Goal: Book appointment/travel/reservation

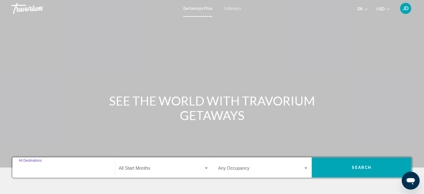
click at [74, 167] on input "Destination All Destinations" at bounding box center [64, 169] width 90 height 5
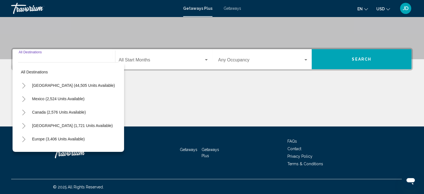
scroll to position [109, 0]
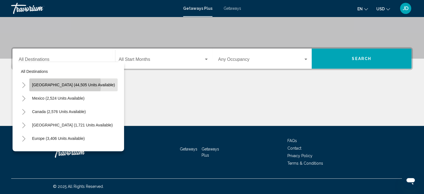
click at [58, 85] on span "[GEOGRAPHIC_DATA] (44,505 units available)" at bounding box center [73, 85] width 83 height 4
type input "**********"
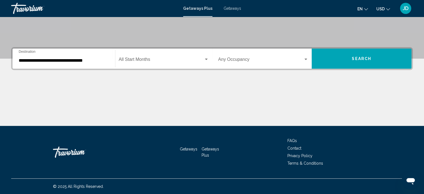
click at [146, 56] on div "Start Month All Start Months" at bounding box center [164, 59] width 90 height 18
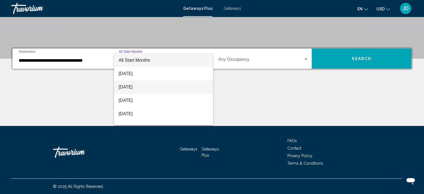
click at [133, 87] on span "[DATE]" at bounding box center [164, 86] width 90 height 13
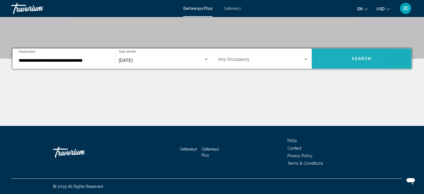
click at [329, 55] on button "Search" at bounding box center [362, 59] width 100 height 20
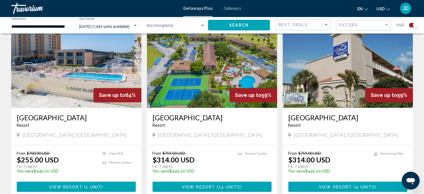
scroll to position [756, 0]
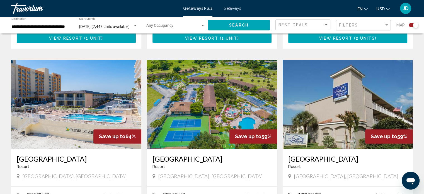
click at [214, 105] on img "Main content" at bounding box center [212, 104] width 130 height 89
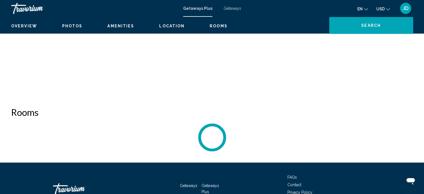
scroll to position [3, 0]
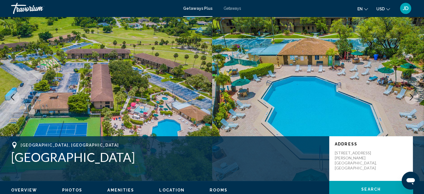
click at [410, 98] on icon "Next image" at bounding box center [411, 97] width 7 height 7
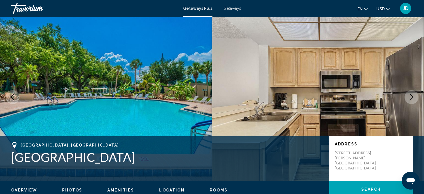
click at [410, 98] on icon "Next image" at bounding box center [411, 97] width 7 height 7
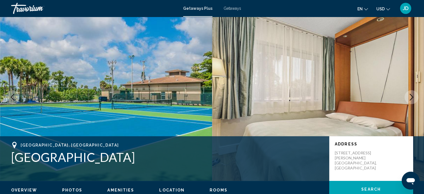
click at [410, 98] on icon "Next image" at bounding box center [411, 97] width 7 height 7
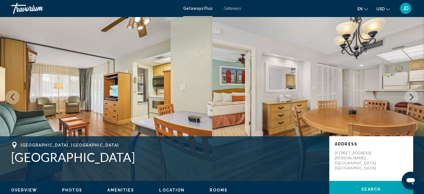
click at [410, 98] on icon "Next image" at bounding box center [411, 97] width 7 height 7
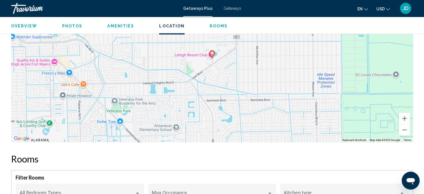
scroll to position [701, 0]
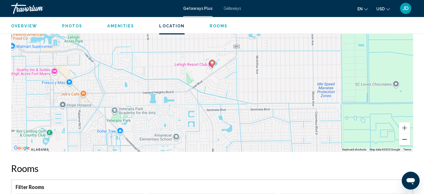
click at [405, 135] on button "Zoom out" at bounding box center [404, 139] width 11 height 11
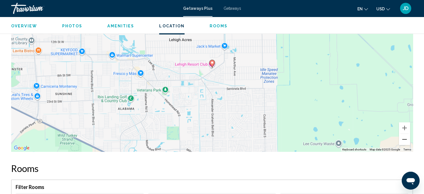
click at [405, 135] on button "Zoom out" at bounding box center [404, 139] width 11 height 11
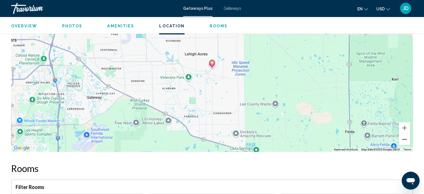
click at [405, 135] on button "Zoom out" at bounding box center [404, 139] width 11 height 11
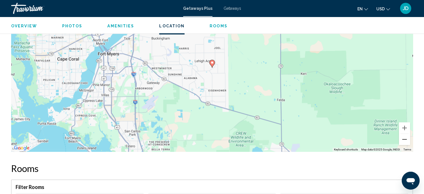
click at [404, 135] on button "Zoom out" at bounding box center [404, 139] width 11 height 11
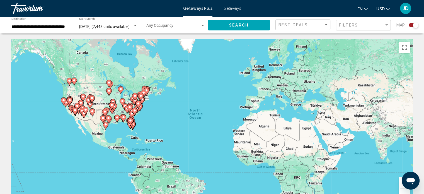
click at [90, 95] on gmp-advanced-marker "Main content" at bounding box center [92, 99] width 6 height 8
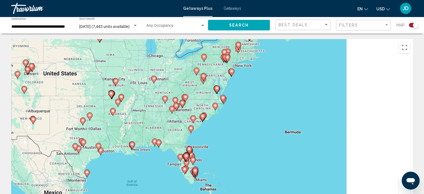
drag, startPoint x: 189, startPoint y: 138, endPoint x: 109, endPoint y: 103, distance: 87.8
click at [109, 103] on div "To activate drag with keyboard, press Alt + Enter. Once in keyboard drag state,…" at bounding box center [212, 122] width 402 height 167
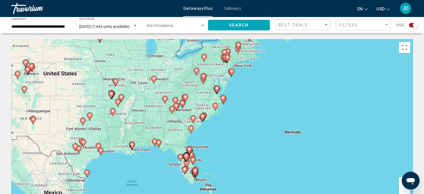
click at [227, 111] on div "To activate drag with keyboard, press Alt + Enter. Once in keyboard drag state,…" at bounding box center [212, 122] width 402 height 167
click at [232, 113] on div "To activate drag with keyboard, press Alt + Enter. Once in keyboard drag state,…" at bounding box center [212, 122] width 402 height 167
click at [225, 100] on gmp-advanced-marker "Main content" at bounding box center [223, 99] width 6 height 8
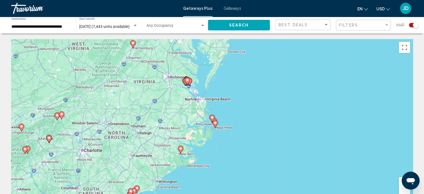
click at [216, 123] on image "Main content" at bounding box center [215, 122] width 3 height 3
type input "**********"
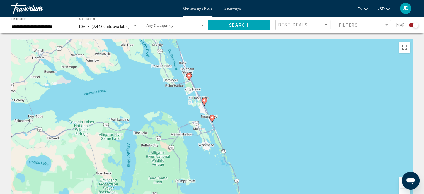
click at [213, 117] on image "Main content" at bounding box center [212, 117] width 3 height 3
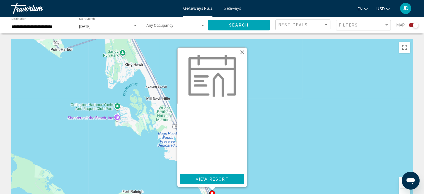
click at [243, 52] on button "Close" at bounding box center [242, 52] width 8 height 8
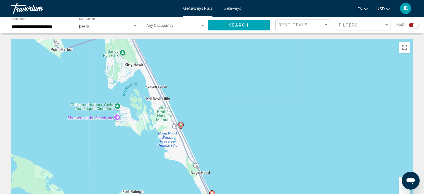
click at [180, 126] on image "Main content" at bounding box center [180, 124] width 3 height 3
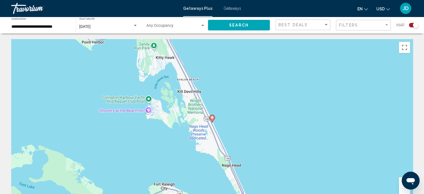
click at [211, 116] on image "Main content" at bounding box center [212, 117] width 3 height 3
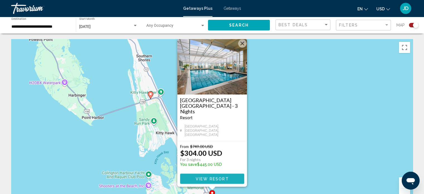
click at [212, 180] on span "View Resort" at bounding box center [212, 179] width 33 height 4
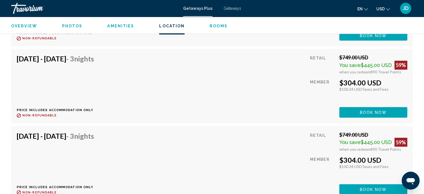
scroll to position [952, 0]
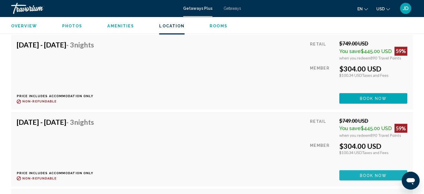
click at [363, 173] on span "Book now" at bounding box center [373, 175] width 27 height 4
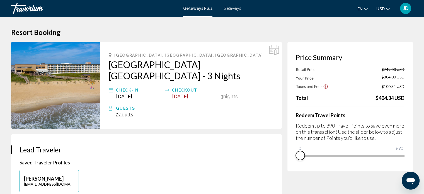
drag, startPoint x: 400, startPoint y: 165, endPoint x: 300, endPoint y: 173, distance: 101.0
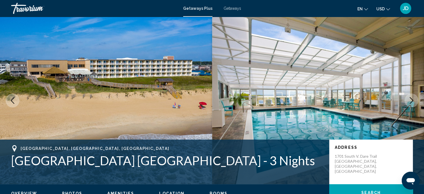
scroll to position [3, 0]
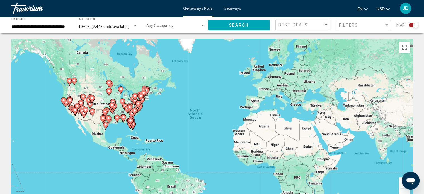
click at [170, 101] on div "To activate drag with keyboard, press Alt + Enter. Once in keyboard drag state,…" at bounding box center [212, 122] width 402 height 167
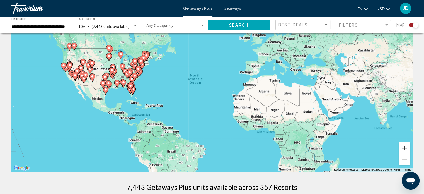
scroll to position [56, 0]
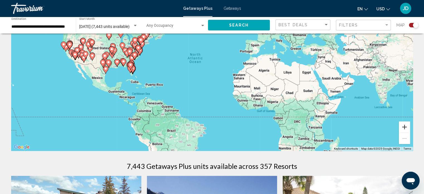
click at [405, 128] on button "Zoom in" at bounding box center [404, 126] width 11 height 11
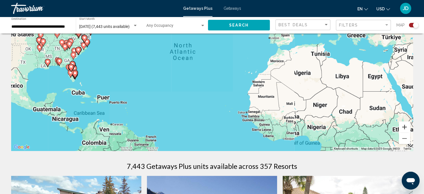
click at [405, 128] on button "Zoom in" at bounding box center [404, 126] width 11 height 11
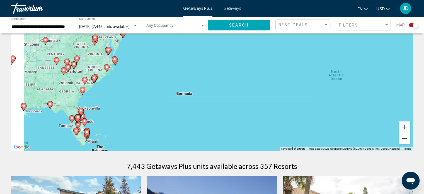
drag, startPoint x: 214, startPoint y: 93, endPoint x: 407, endPoint y: 137, distance: 198.7
click at [407, 137] on div "To activate drag with keyboard, press Alt + Enter. Once in keyboard drag state,…" at bounding box center [212, 66] width 402 height 167
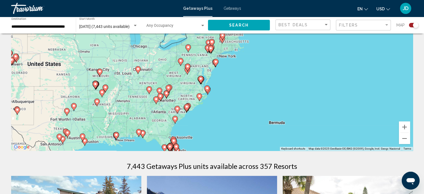
drag, startPoint x: 187, startPoint y: 88, endPoint x: 244, endPoint y: 115, distance: 62.9
click at [257, 115] on div "To activate drag with keyboard, press Alt + Enter. Once in keyboard drag state,…" at bounding box center [212, 66] width 402 height 167
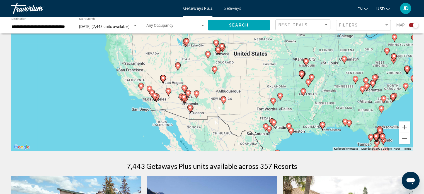
drag, startPoint x: 221, startPoint y: 120, endPoint x: 422, endPoint y: 110, distance: 201.4
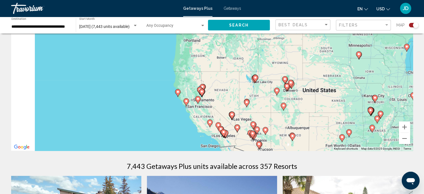
drag, startPoint x: 160, startPoint y: 74, endPoint x: 231, endPoint y: 106, distance: 78.0
click at [231, 106] on div "To activate drag with keyboard, press Alt + Enter. Once in keyboard drag state,…" at bounding box center [212, 66] width 402 height 167
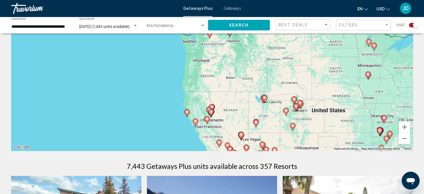
drag, startPoint x: 161, startPoint y: 103, endPoint x: 166, endPoint y: 121, distance: 18.7
click at [166, 122] on div "To activate drag with keyboard, press Alt + Enter. Once in keyboard drag state,…" at bounding box center [212, 66] width 402 height 167
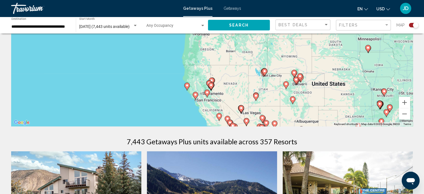
scroll to position [112, 0]
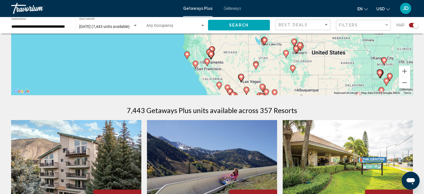
click at [187, 54] on image "Main content" at bounding box center [186, 53] width 3 height 3
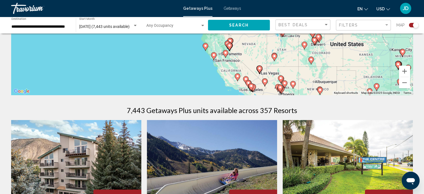
drag, startPoint x: 214, startPoint y: 59, endPoint x: 207, endPoint y: 86, distance: 27.1
click at [205, 45] on image "Main content" at bounding box center [205, 44] width 3 height 3
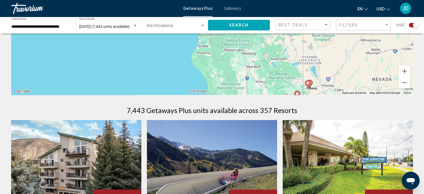
drag, startPoint x: 199, startPoint y: 68, endPoint x: 224, endPoint y: -5, distance: 76.8
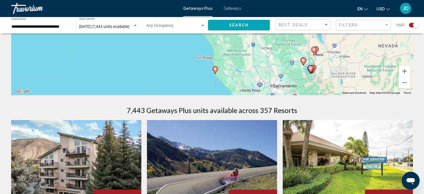
click at [214, 69] on image "Main content" at bounding box center [215, 68] width 3 height 3
type input "**********"
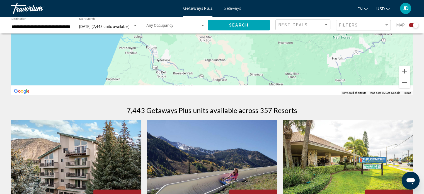
drag, startPoint x: 214, startPoint y: 75, endPoint x: 233, endPoint y: -23, distance: 100.5
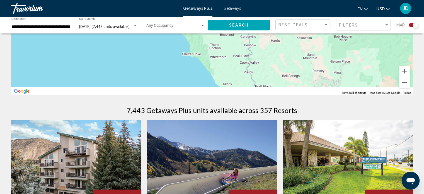
drag, startPoint x: 255, startPoint y: 71, endPoint x: 257, endPoint y: 18, distance: 53.9
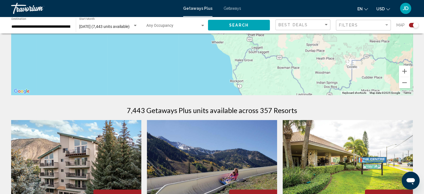
drag, startPoint x: 225, startPoint y: 74, endPoint x: 216, endPoint y: 37, distance: 38.8
click at [216, 37] on div "To navigate, press the arrow keys. To activate drag with keyboard, press Alt + …" at bounding box center [212, 10] width 402 height 167
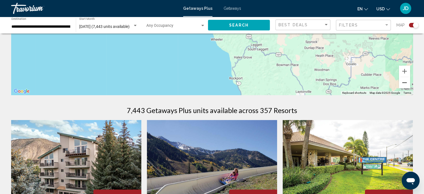
click at [405, 81] on button "Zoom out" at bounding box center [404, 82] width 11 height 11
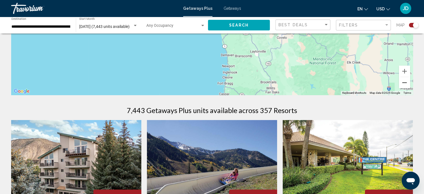
click at [405, 83] on button "Zoom out" at bounding box center [404, 82] width 11 height 11
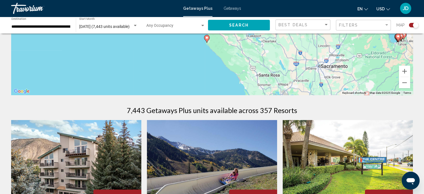
drag, startPoint x: 266, startPoint y: 81, endPoint x: 248, endPoint y: 43, distance: 42.2
click at [248, 43] on div "To navigate, press the arrow keys. To activate drag with keyboard, press Alt + …" at bounding box center [212, 10] width 402 height 167
click at [207, 38] on image "Main content" at bounding box center [206, 36] width 3 height 3
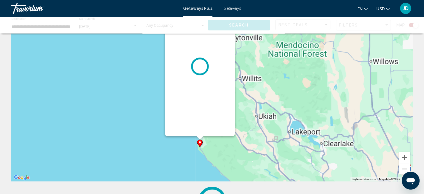
scroll to position [0, 0]
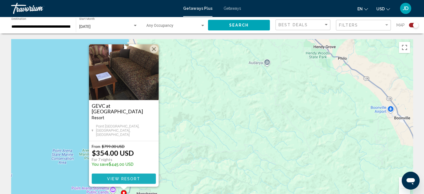
click at [143, 180] on button "View Resort" at bounding box center [124, 178] width 64 height 10
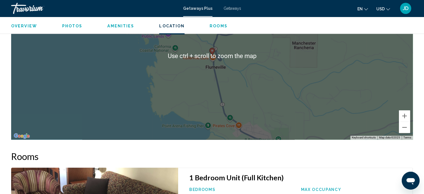
scroll to position [756, 0]
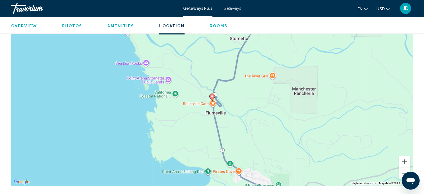
click at [402, 172] on button "Zoom out" at bounding box center [404, 172] width 11 height 11
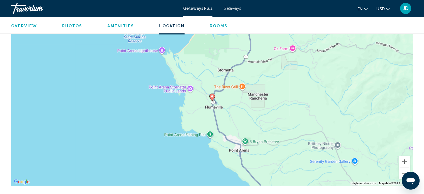
click at [402, 172] on button "Zoom out" at bounding box center [404, 172] width 11 height 11
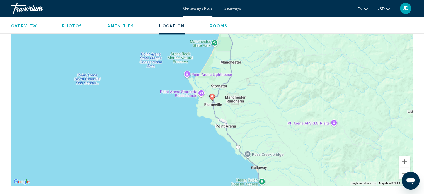
click at [402, 172] on button "Zoom out" at bounding box center [404, 172] width 11 height 11
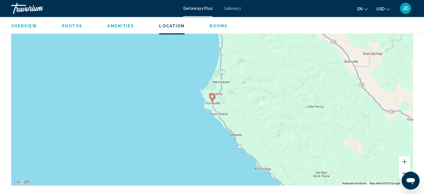
click at [402, 172] on button "Zoom out" at bounding box center [404, 172] width 11 height 11
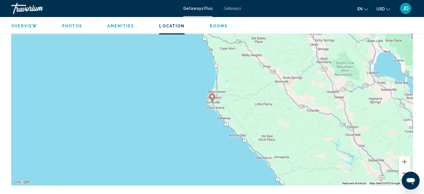
click at [402, 172] on button "Zoom out" at bounding box center [404, 172] width 11 height 11
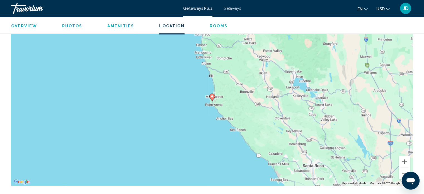
click at [401, 172] on button "Zoom out" at bounding box center [404, 172] width 11 height 11
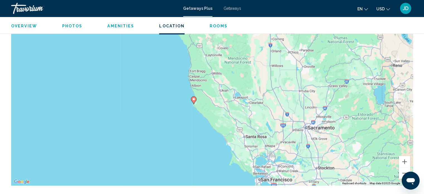
drag, startPoint x: 263, startPoint y: 90, endPoint x: 244, endPoint y: 94, distance: 19.1
click at [244, 94] on div "To activate drag with keyboard, press Alt + Enter. Once in keyboard drag state,…" at bounding box center [212, 101] width 402 height 167
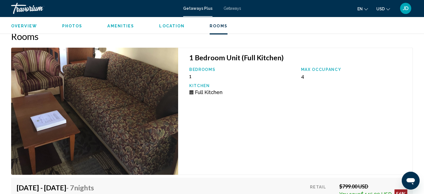
scroll to position [896, 0]
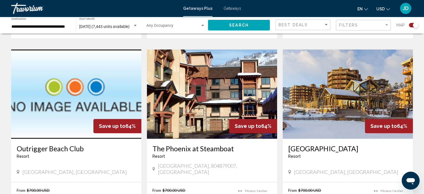
scroll to position [366, 0]
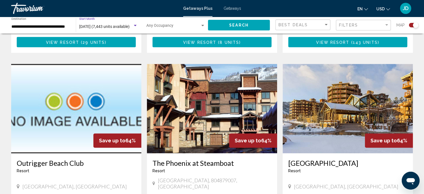
click at [135, 26] on div "Search widget" at bounding box center [135, 25] width 3 height 1
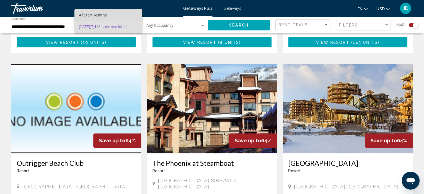
click at [104, 16] on span "All Start Months" at bounding box center [93, 15] width 28 height 4
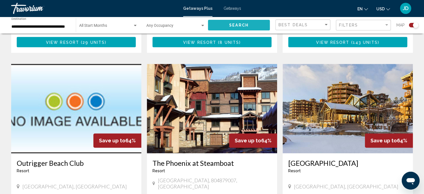
click at [248, 23] on span "Search" at bounding box center [239, 25] width 20 height 4
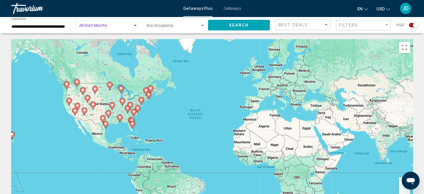
click at [107, 26] on span "Search widget" at bounding box center [106, 27] width 54 height 4
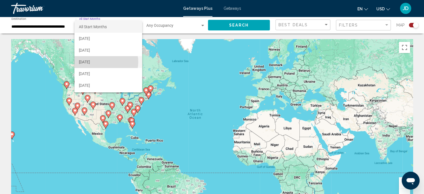
click at [104, 62] on span "[DATE]" at bounding box center [108, 62] width 59 height 12
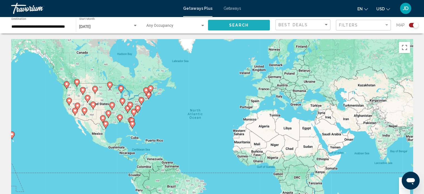
click at [241, 23] on span "Search" at bounding box center [239, 25] width 20 height 4
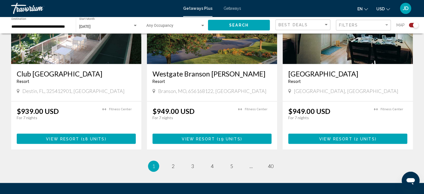
scroll to position [887, 0]
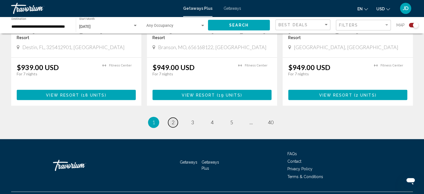
click at [172, 119] on span "2" at bounding box center [173, 122] width 3 height 6
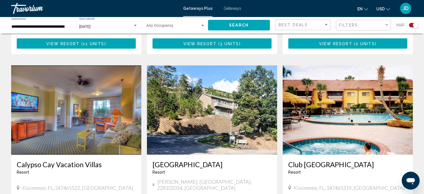
scroll to position [426, 0]
